Goal: Task Accomplishment & Management: Use online tool/utility

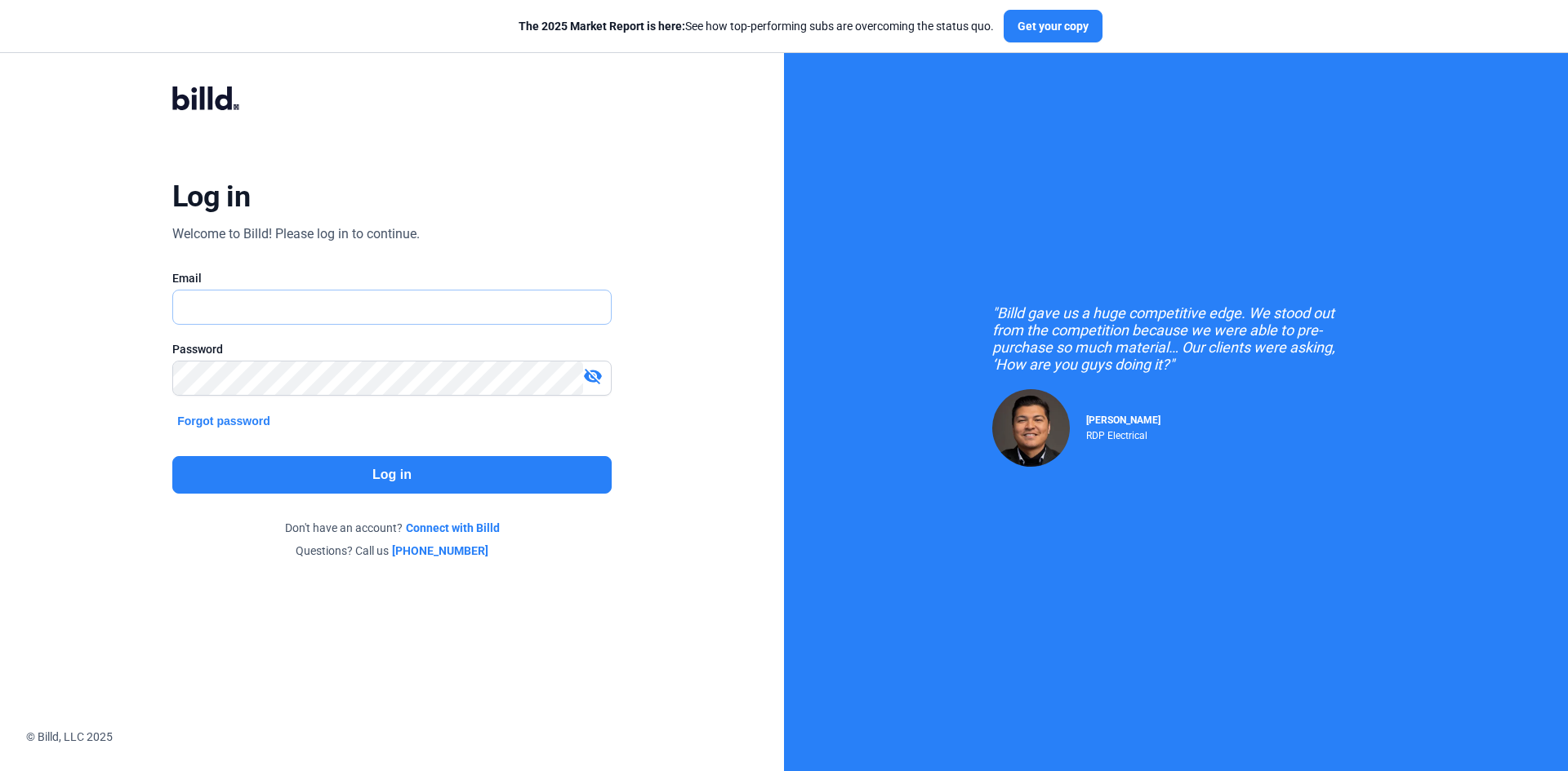
type input "[EMAIL_ADDRESS][DOMAIN_NAME]"
click at [527, 471] on button "Log in" at bounding box center [391, 475] width 439 height 37
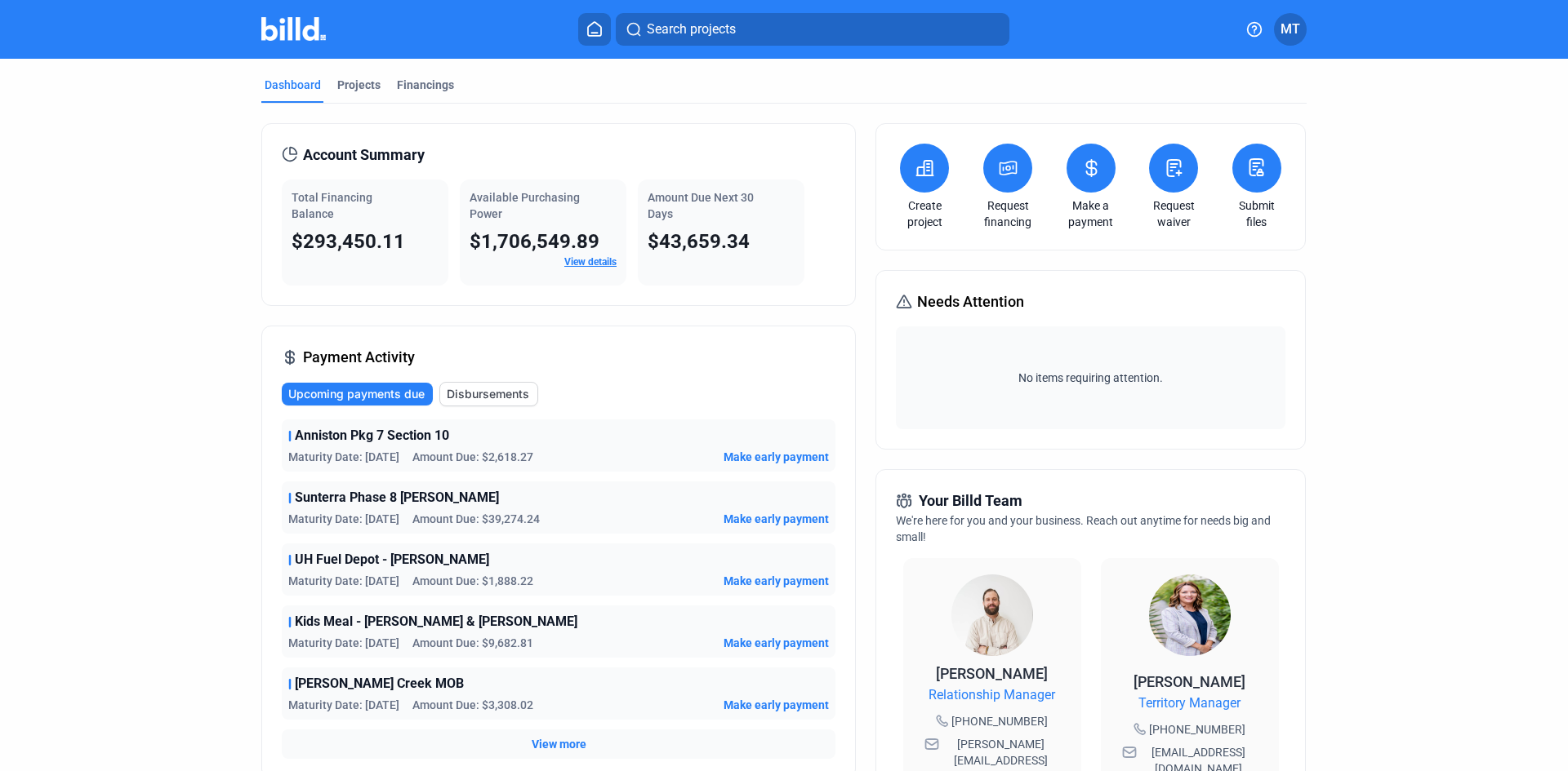
click at [752, 458] on span "Make early payment" at bounding box center [776, 457] width 106 height 16
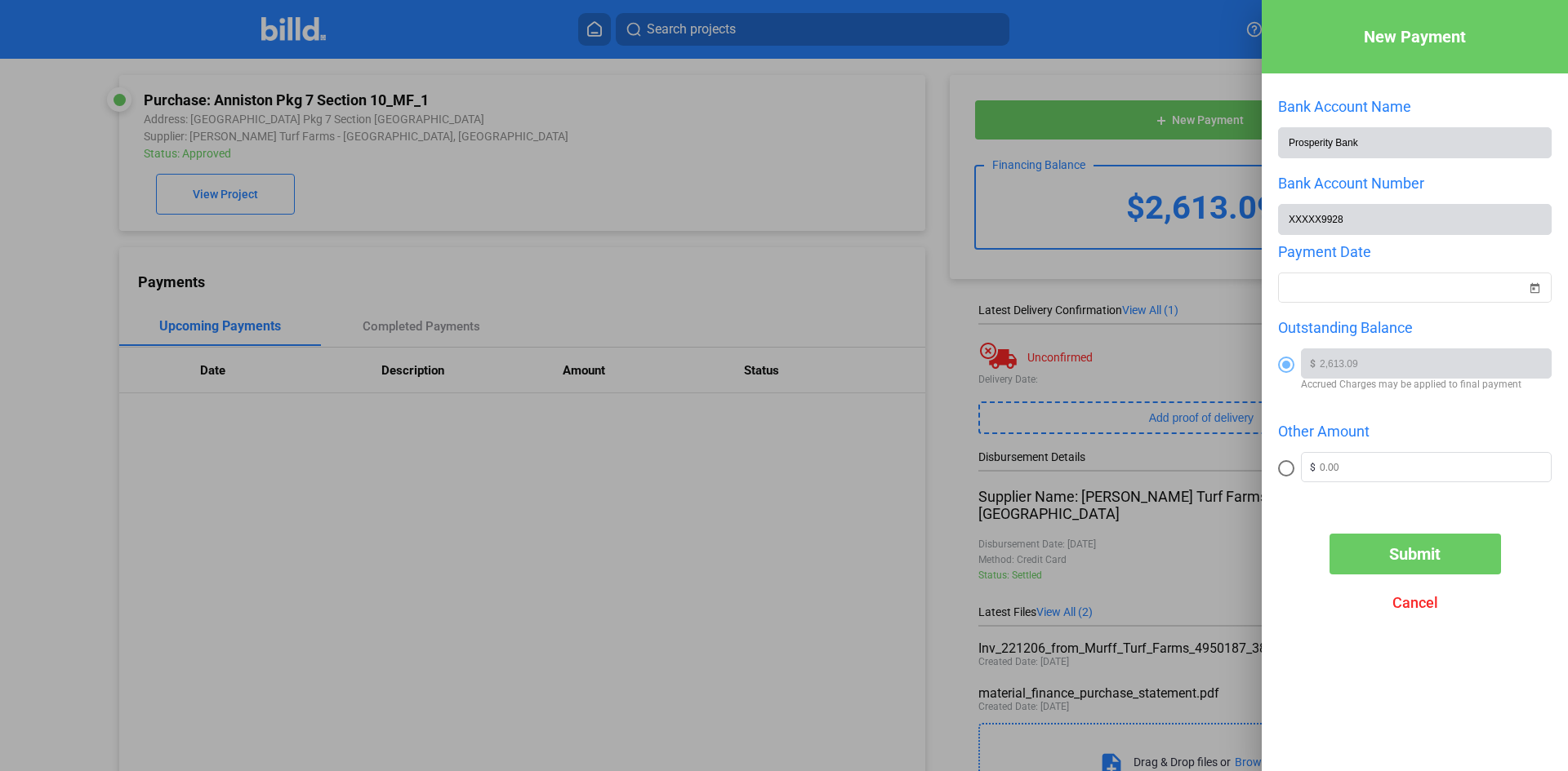
click at [579, 575] on div at bounding box center [784, 386] width 1568 height 771
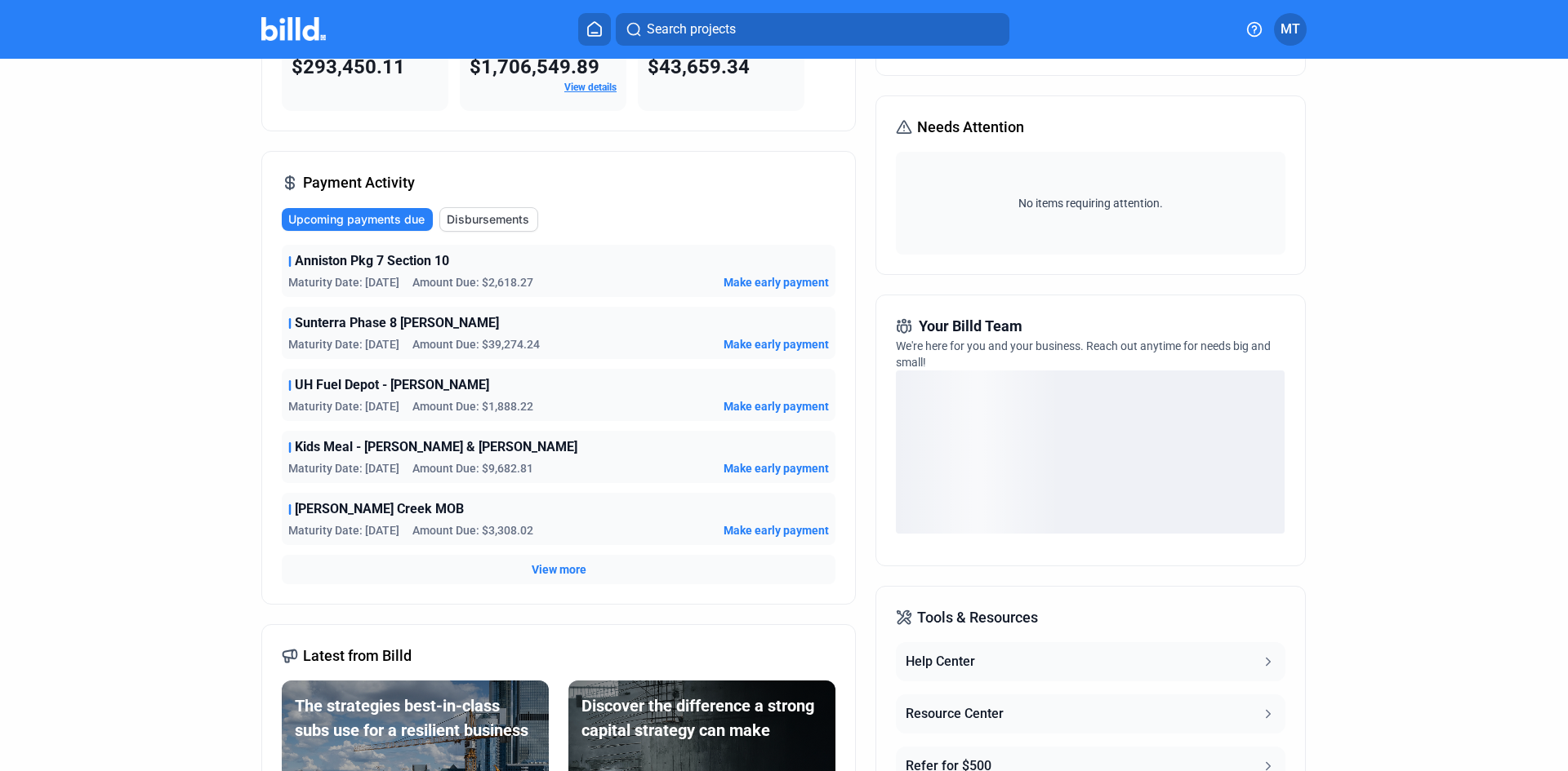
scroll to position [245, 0]
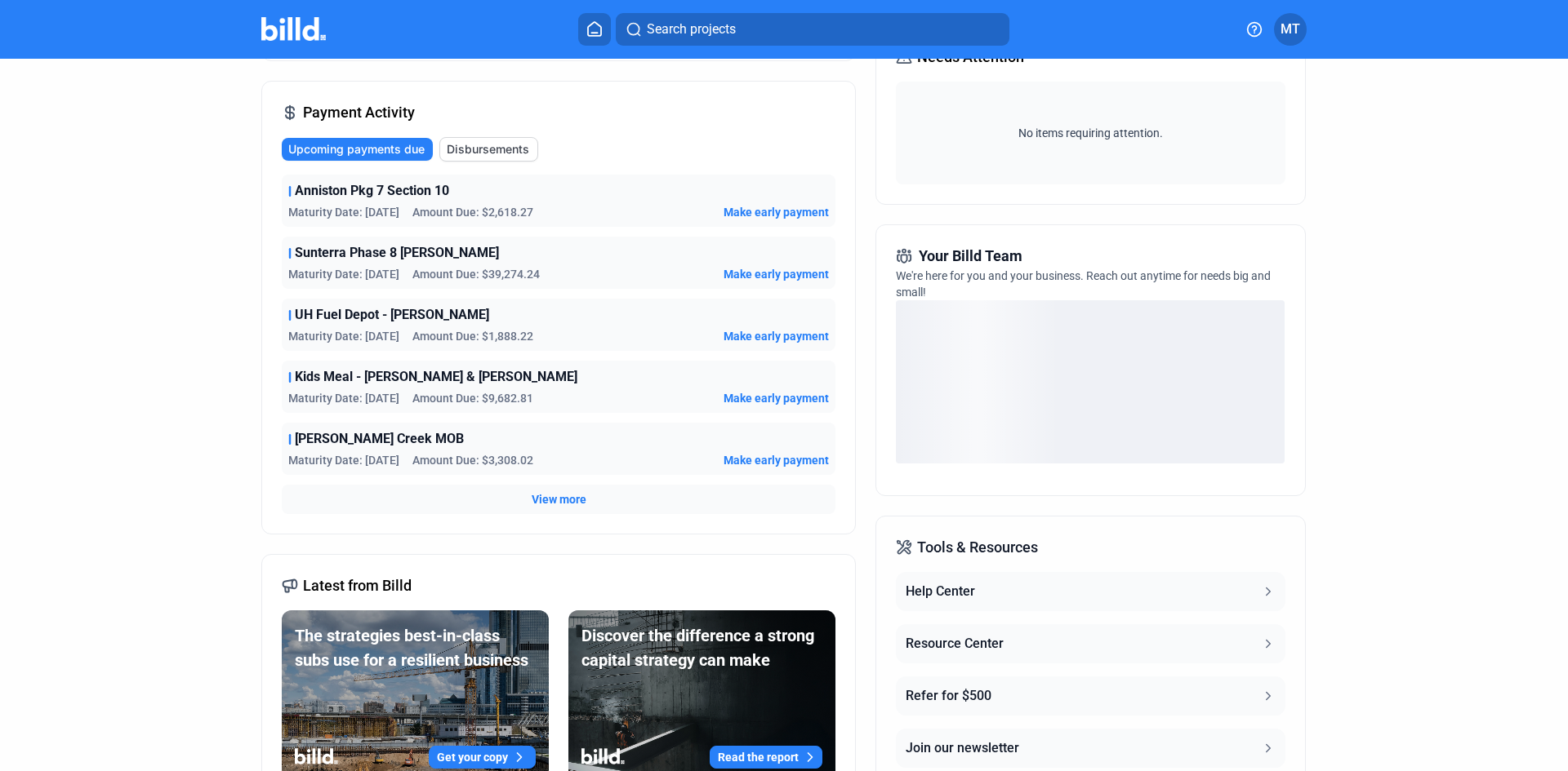
click at [807, 393] on span "Make early payment" at bounding box center [776, 398] width 106 height 16
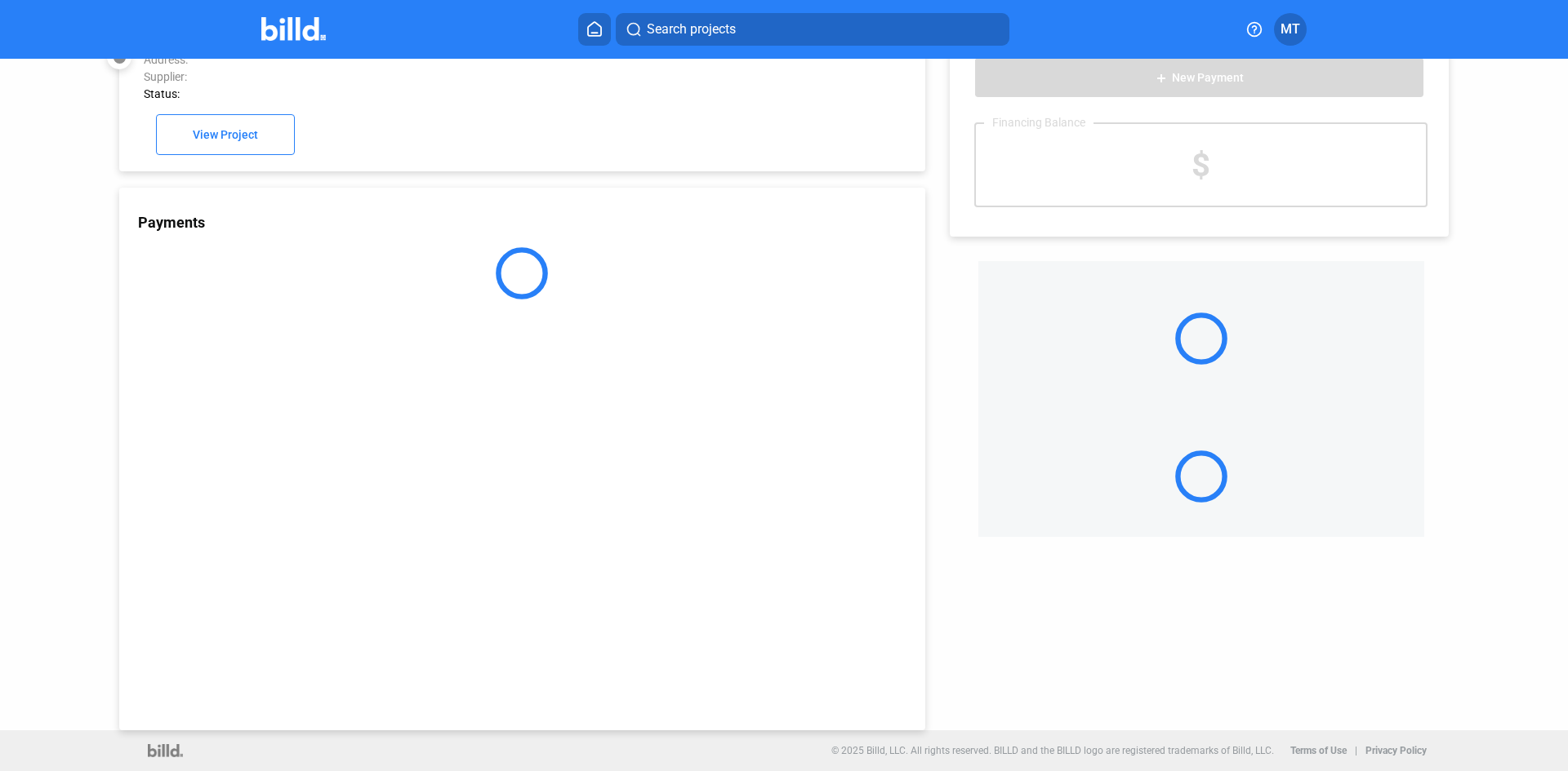
scroll to position [45, 0]
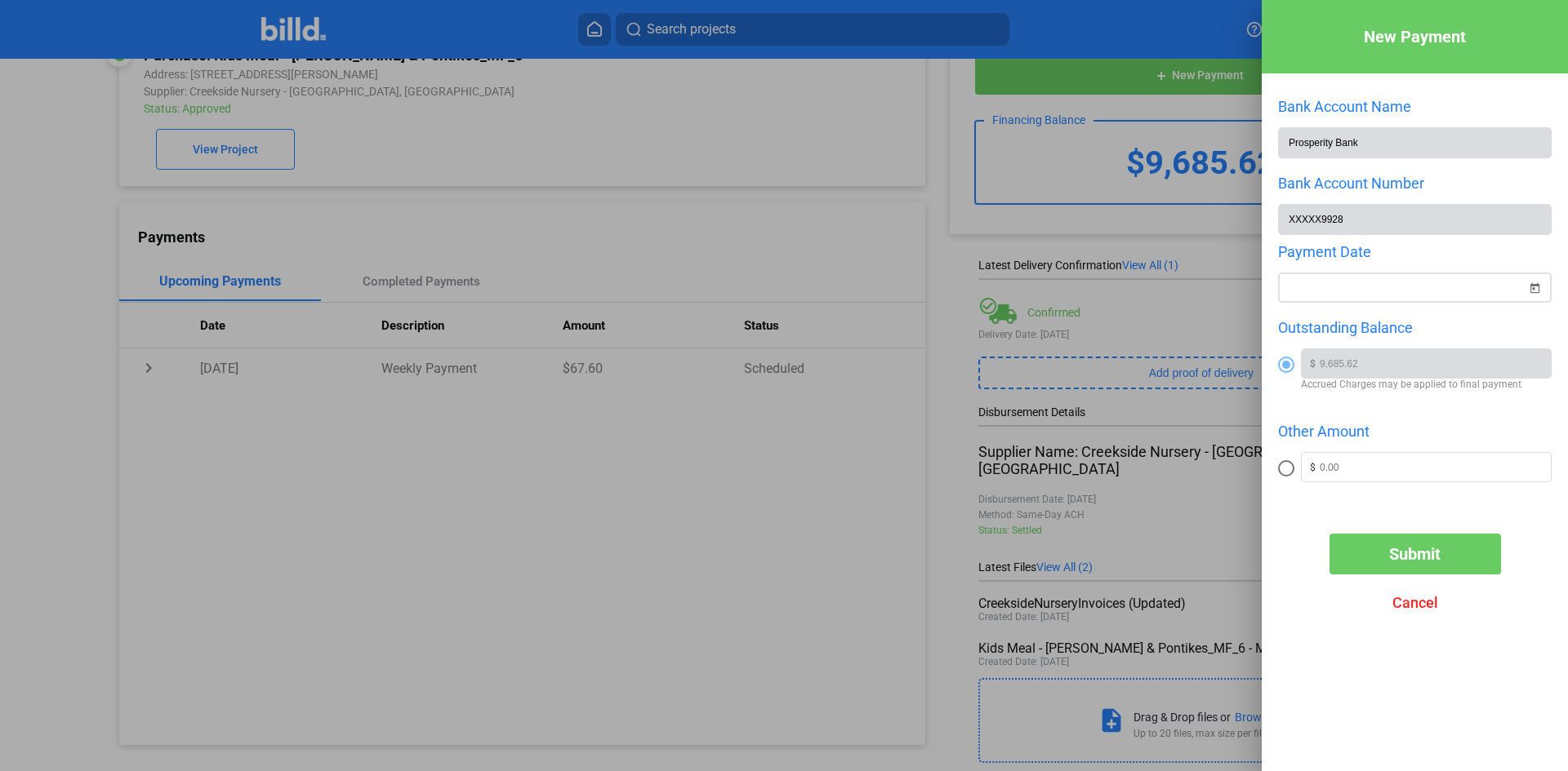
click at [1543, 286] on span "Open calendar" at bounding box center [1534, 279] width 39 height 39
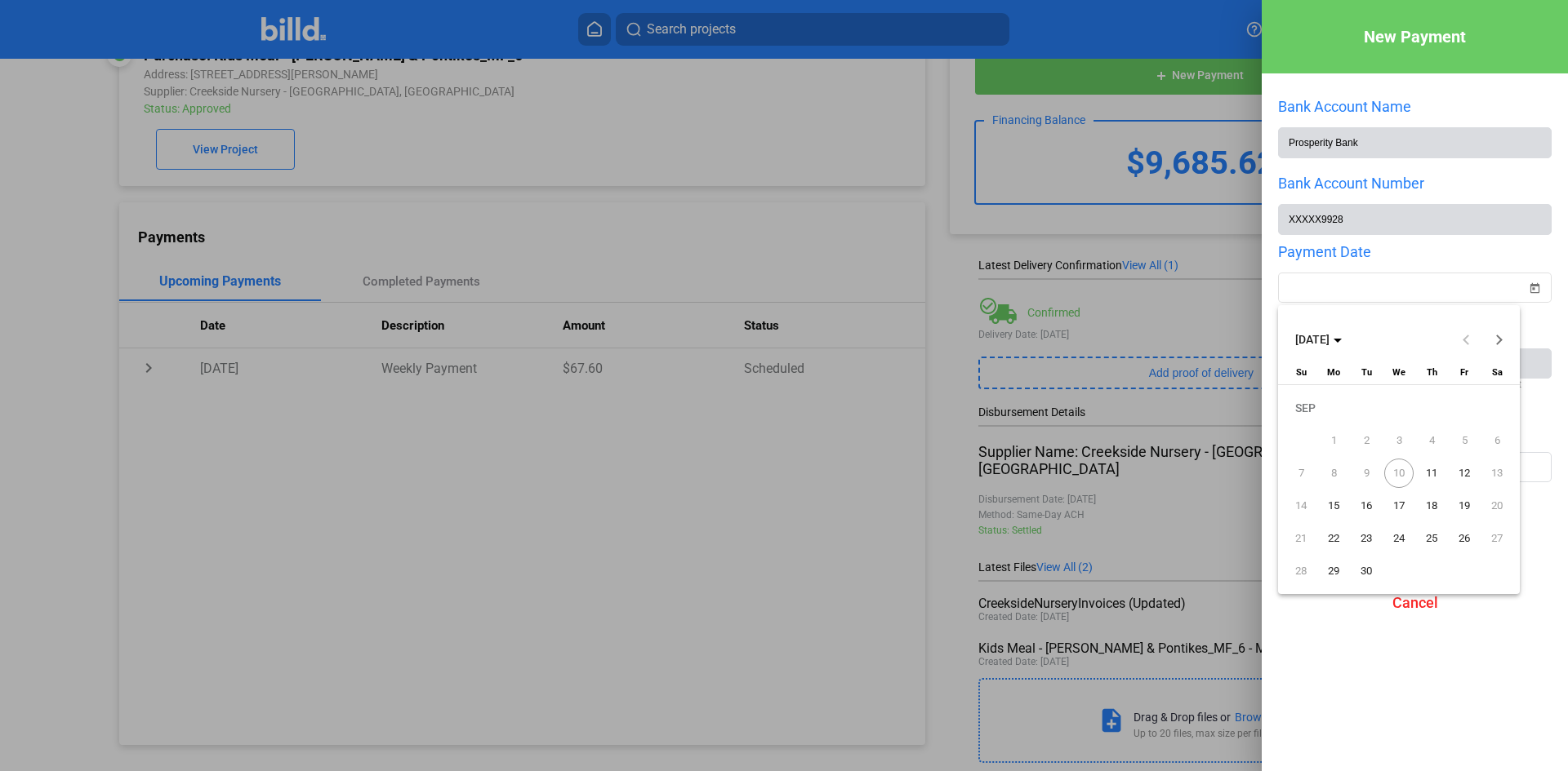
click at [1431, 471] on span "11" at bounding box center [1430, 473] width 29 height 29
type input "[DATE]"
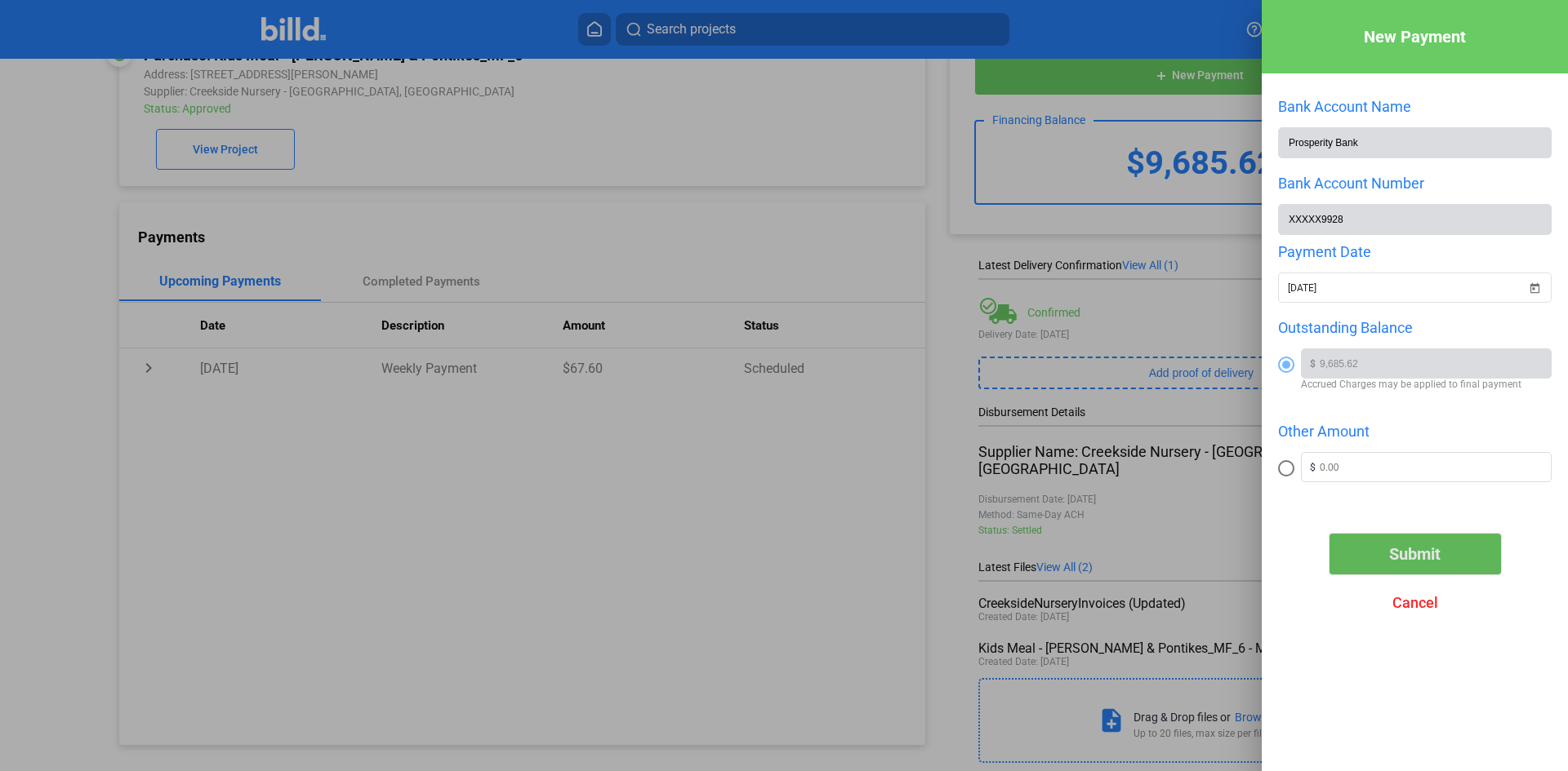
click at [1389, 560] on span "Submit" at bounding box center [1414, 554] width 51 height 20
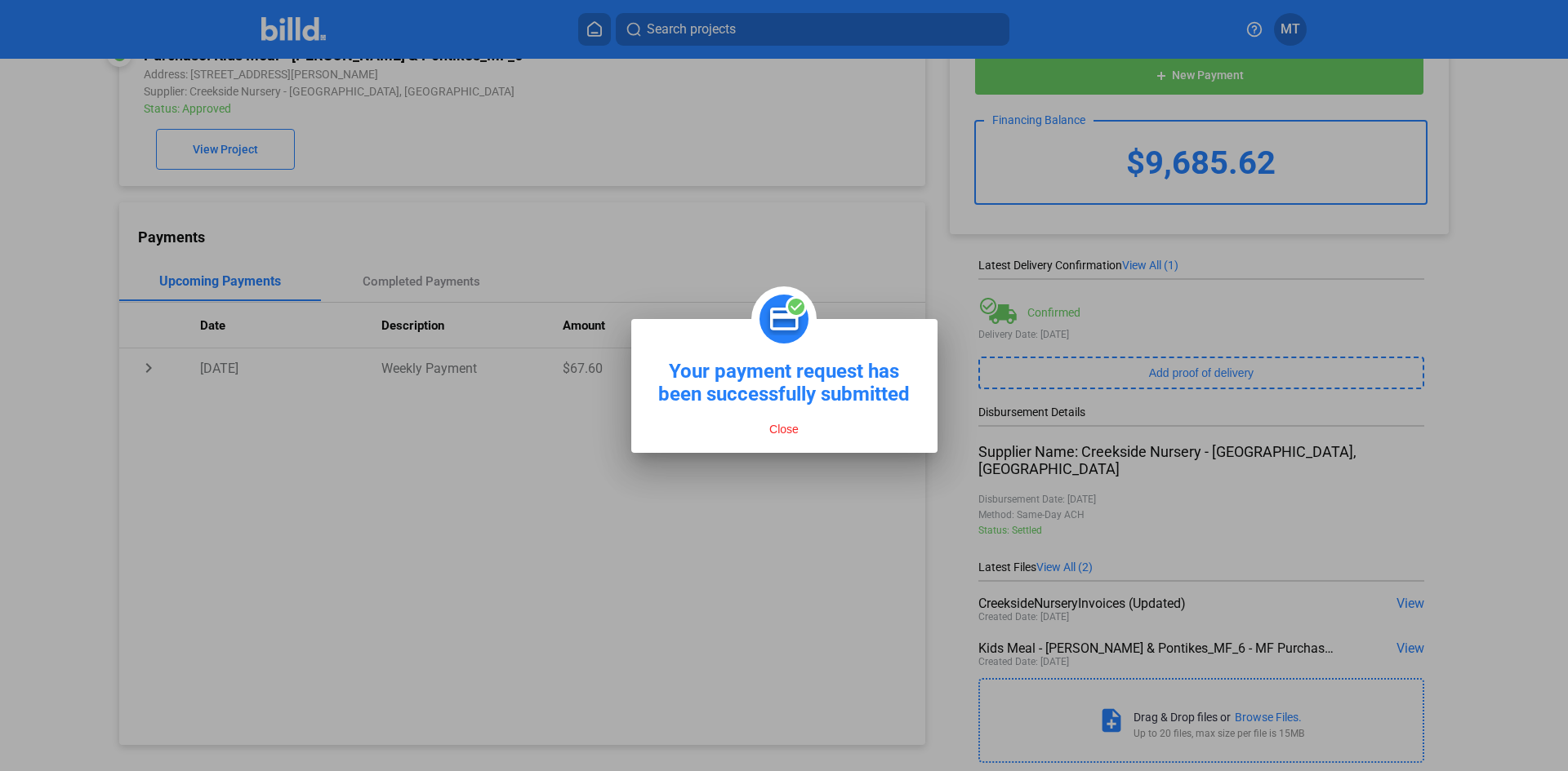
click at [790, 429] on button "Close" at bounding box center [784, 429] width 39 height 15
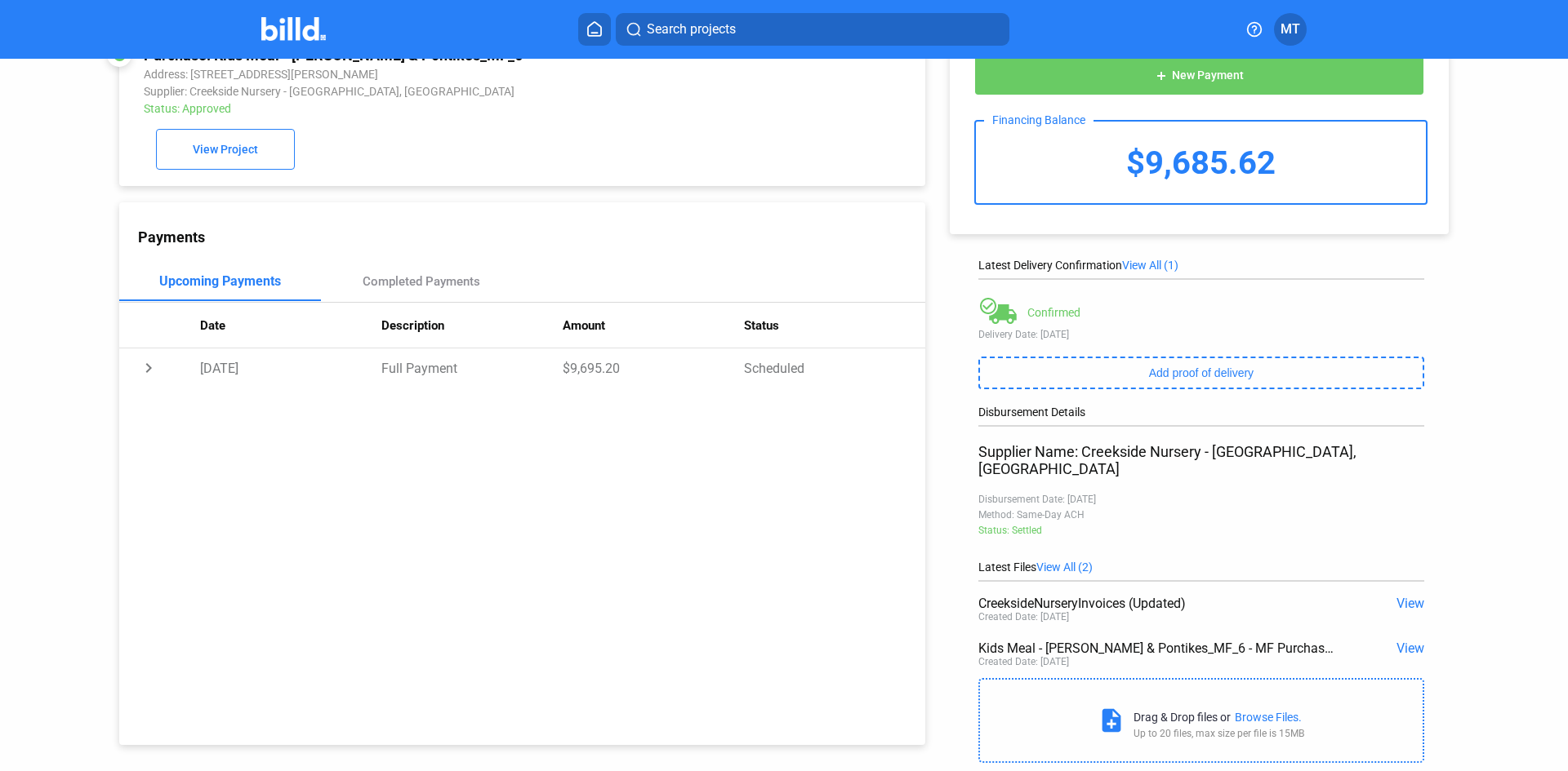
click at [281, 34] on img at bounding box center [293, 28] width 65 height 23
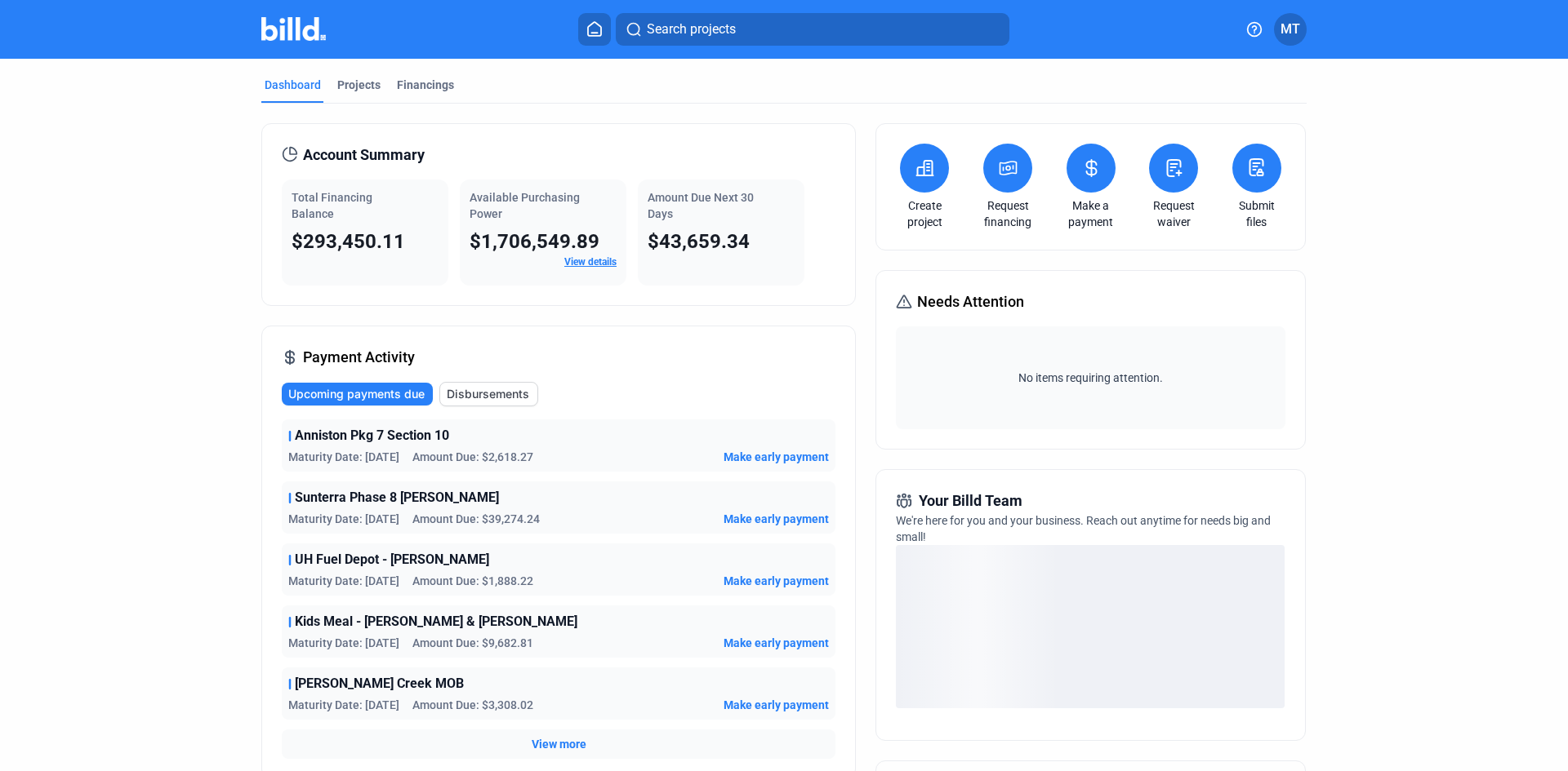
click at [752, 458] on span "Make early payment" at bounding box center [776, 457] width 106 height 16
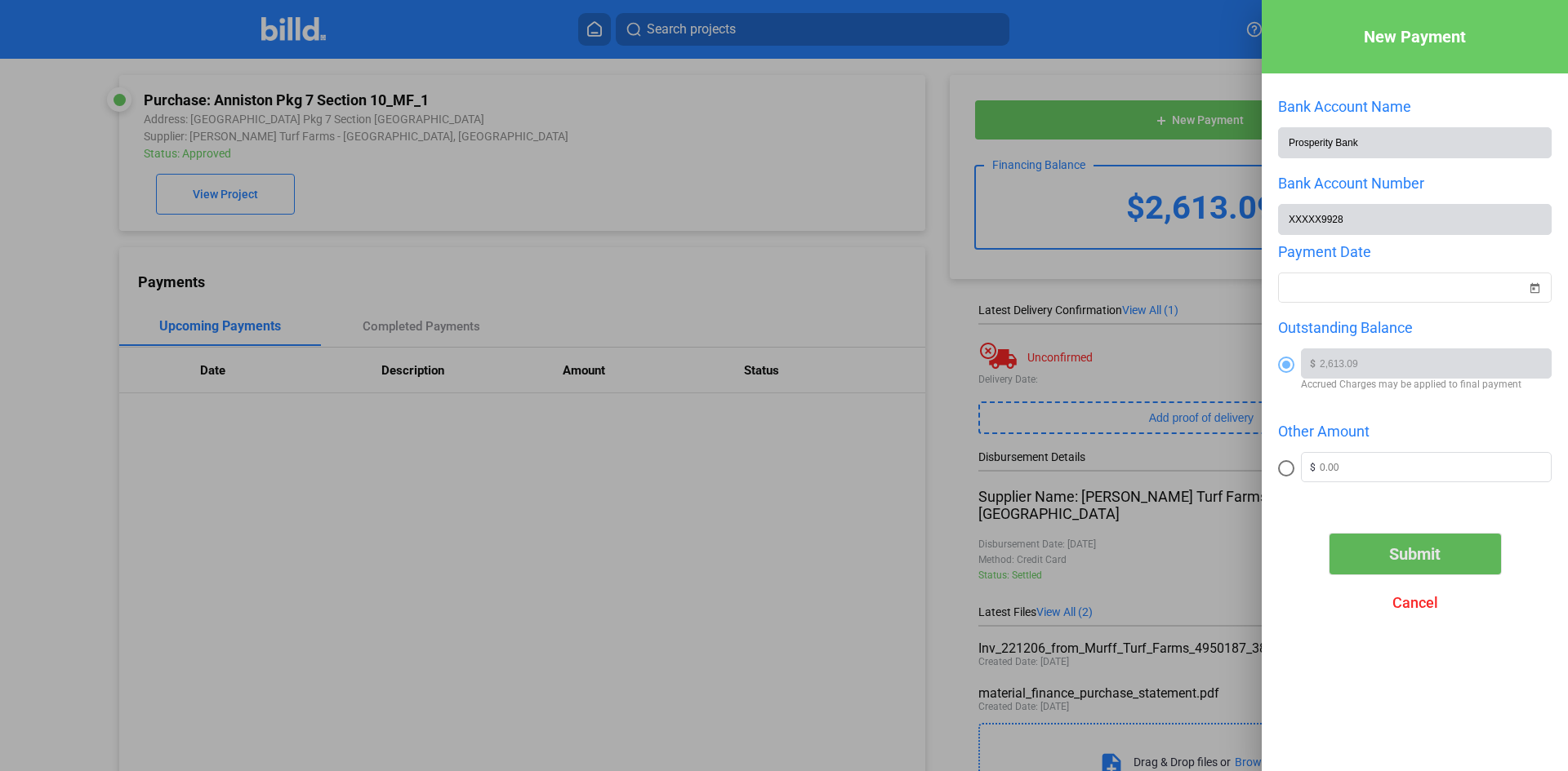
click at [1386, 549] on button "Submit" at bounding box center [1414, 554] width 171 height 41
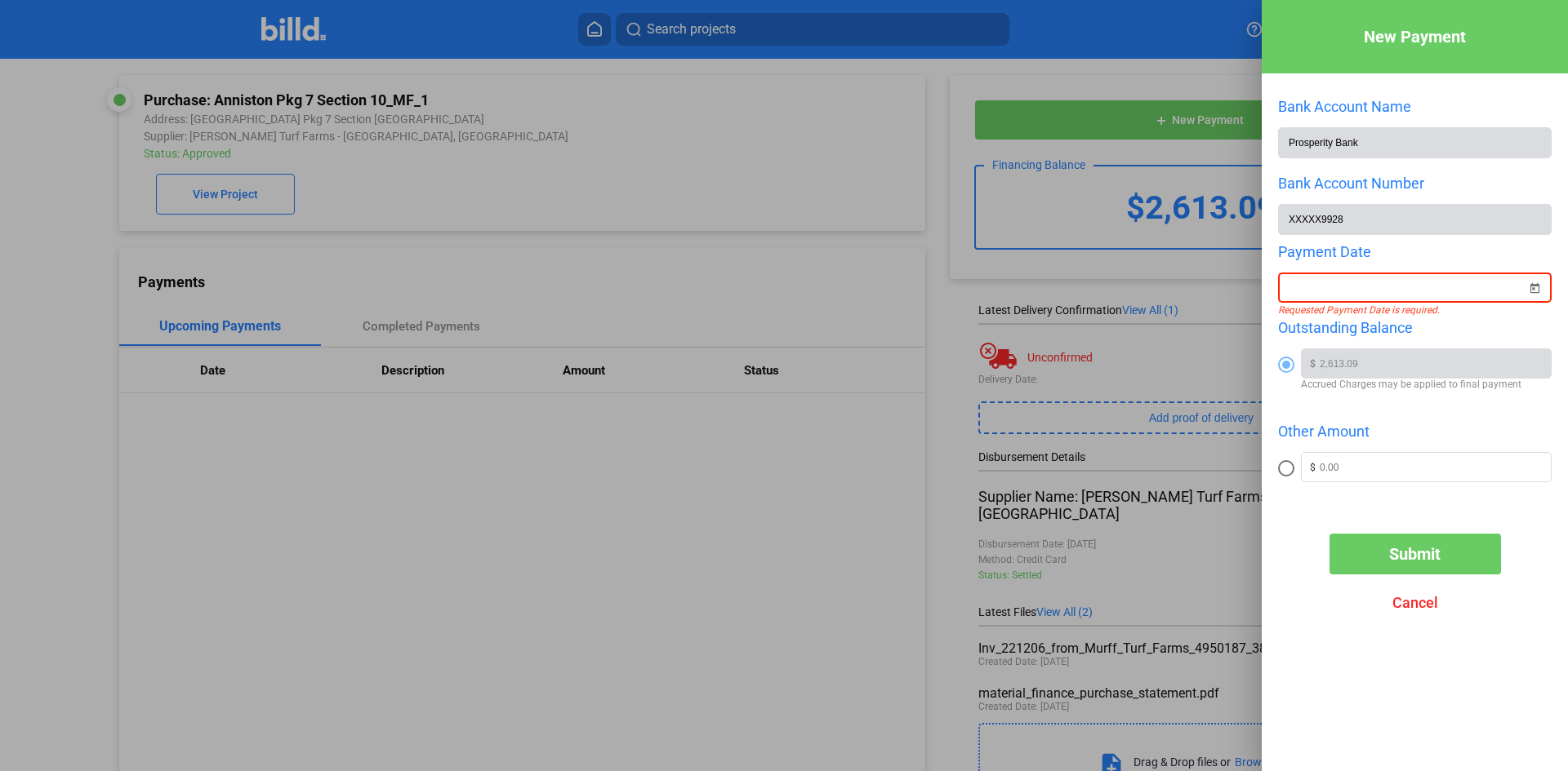
click at [1531, 296] on span "Open calendar" at bounding box center [1534, 279] width 39 height 39
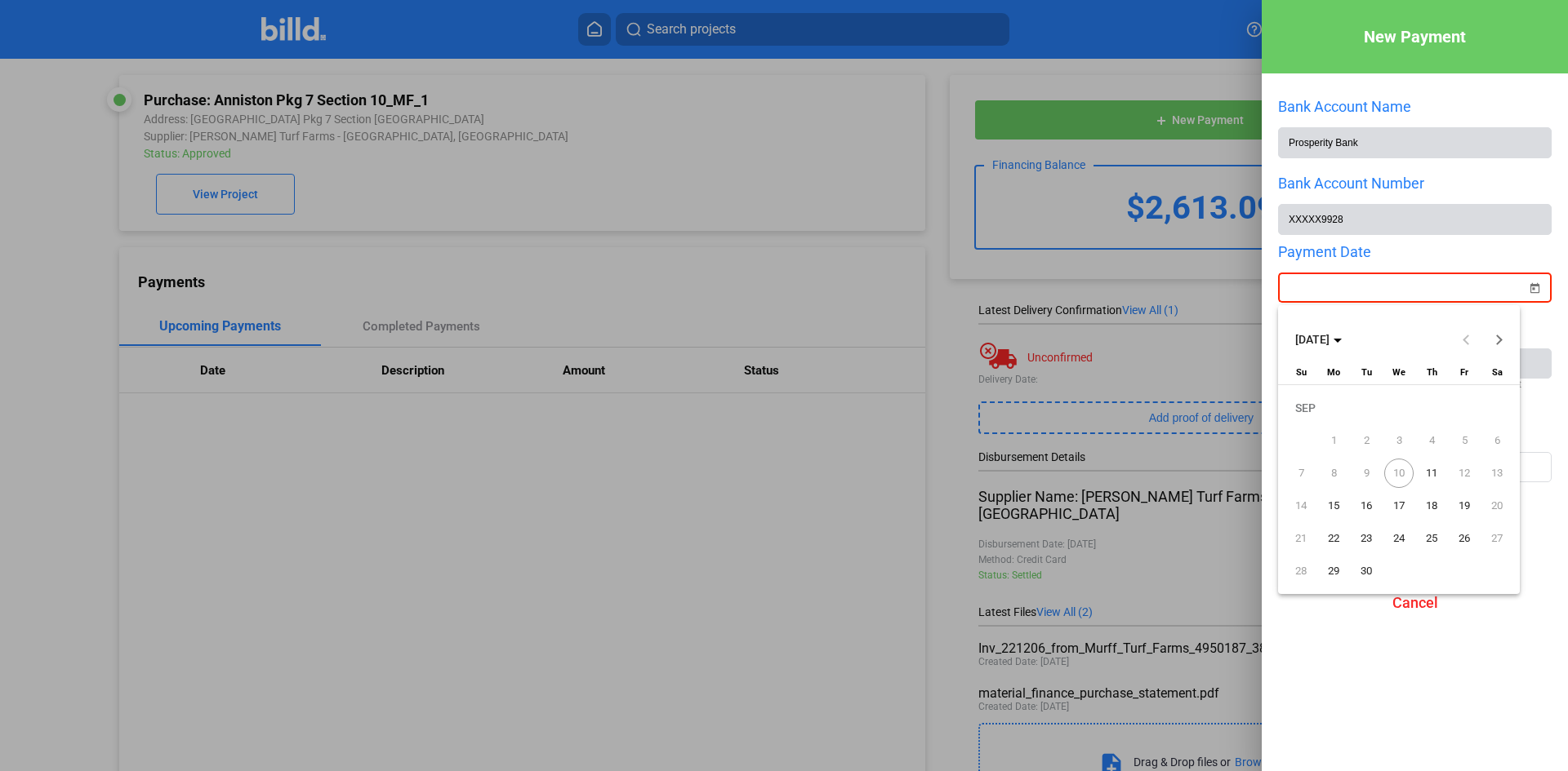
click at [1435, 473] on span "11" at bounding box center [1430, 473] width 29 height 29
type input "[DATE]"
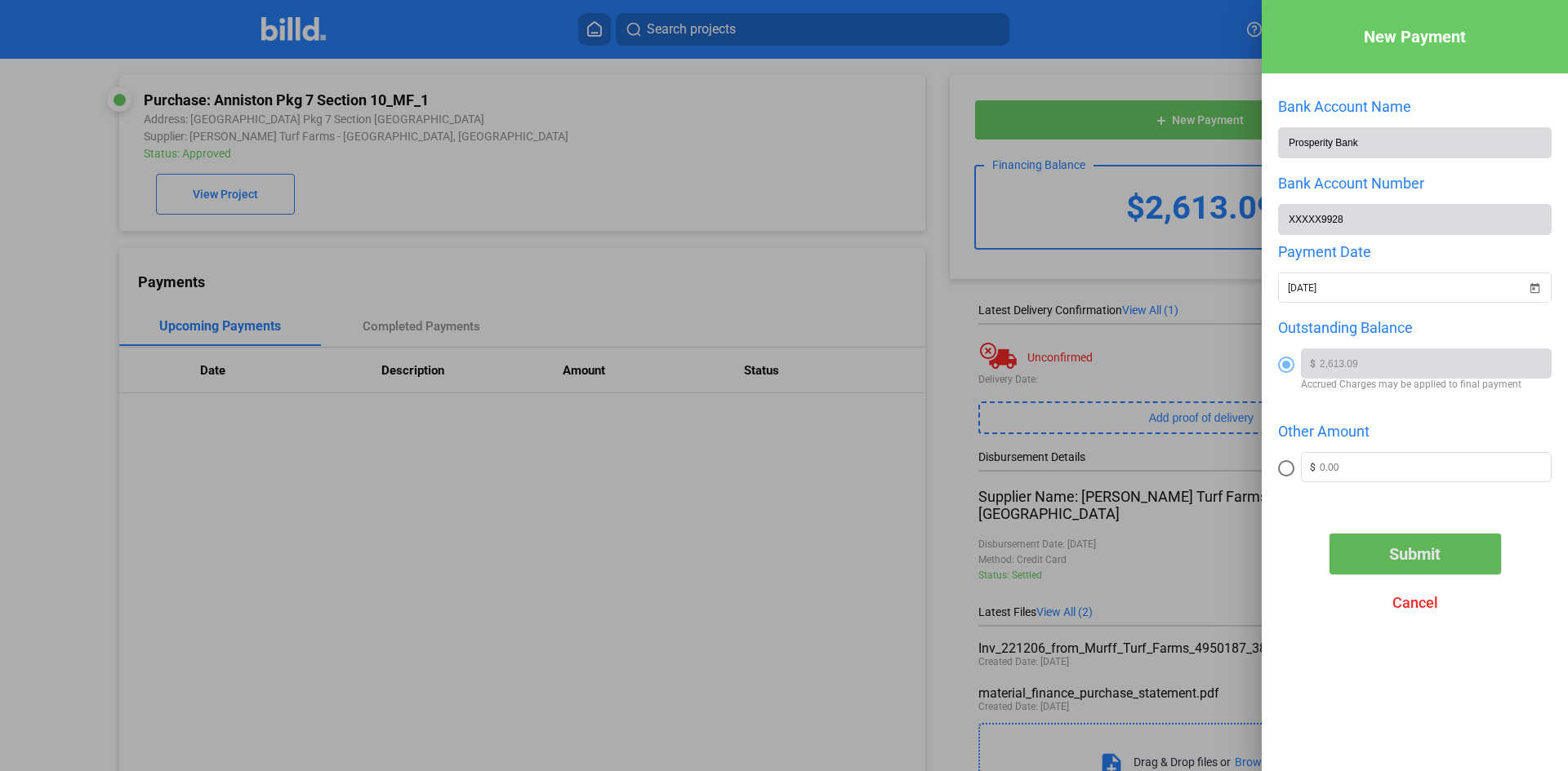
click at [1403, 554] on span "Submit" at bounding box center [1414, 554] width 51 height 20
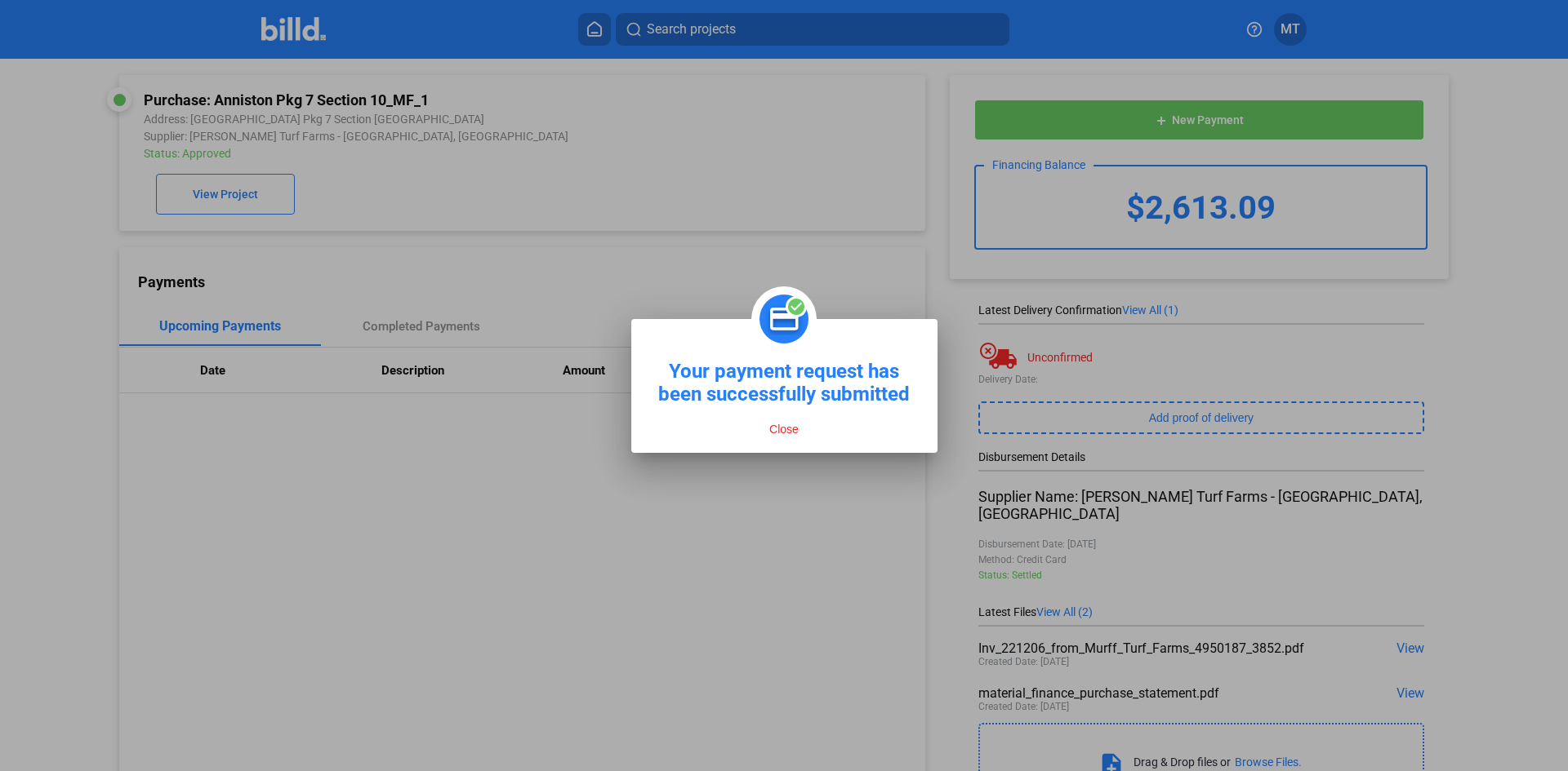
click at [781, 435] on button "Close" at bounding box center [784, 429] width 39 height 15
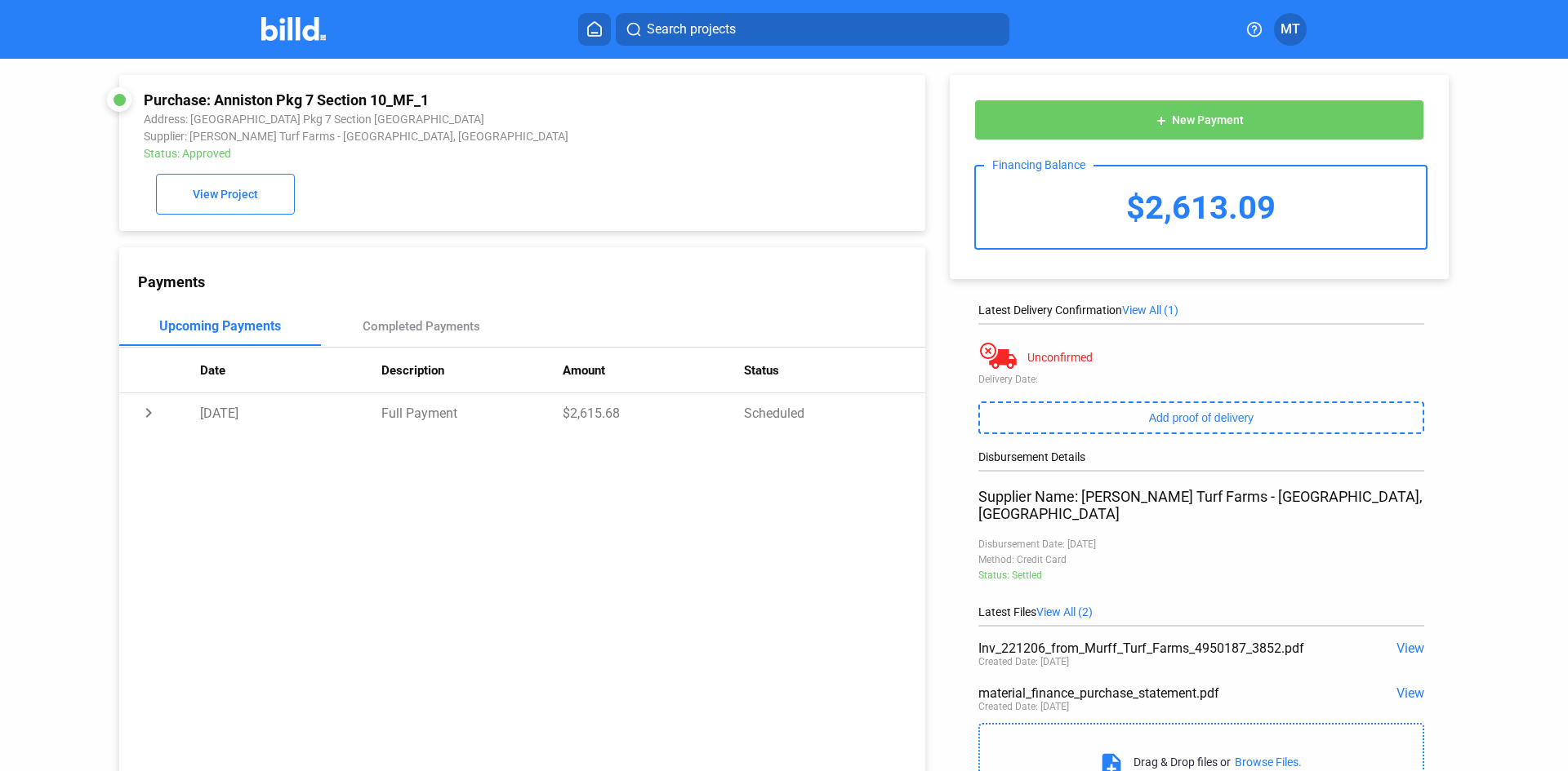
click at [284, 22] on img at bounding box center [293, 28] width 65 height 23
